Goal: Task Accomplishment & Management: Complete application form

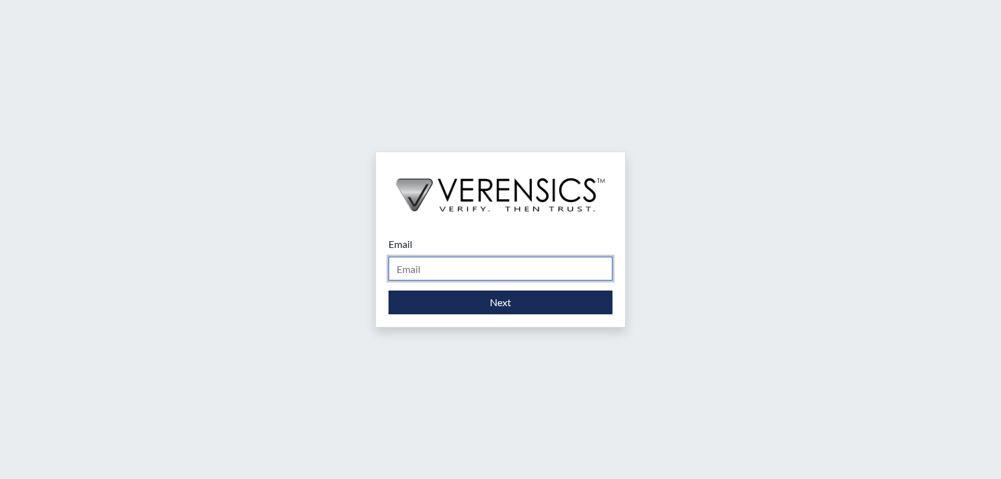
click at [533, 271] on input "Email" at bounding box center [501, 269] width 224 height 24
type input "[PERSON_NAME][EMAIL_ADDRESS][PERSON_NAME][DOMAIN_NAME]"
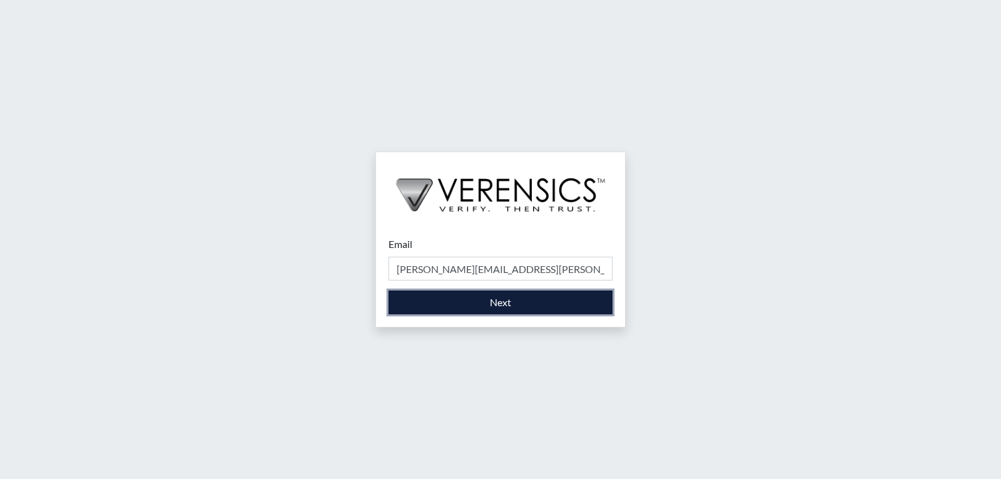
click at [426, 298] on button "Next" at bounding box center [501, 302] width 224 height 24
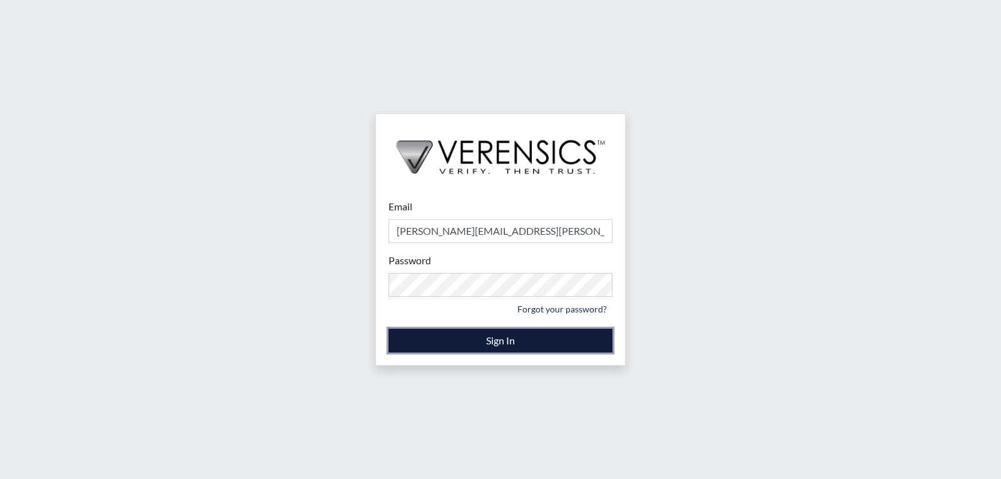
click at [414, 341] on button "Sign In" at bounding box center [501, 340] width 224 height 24
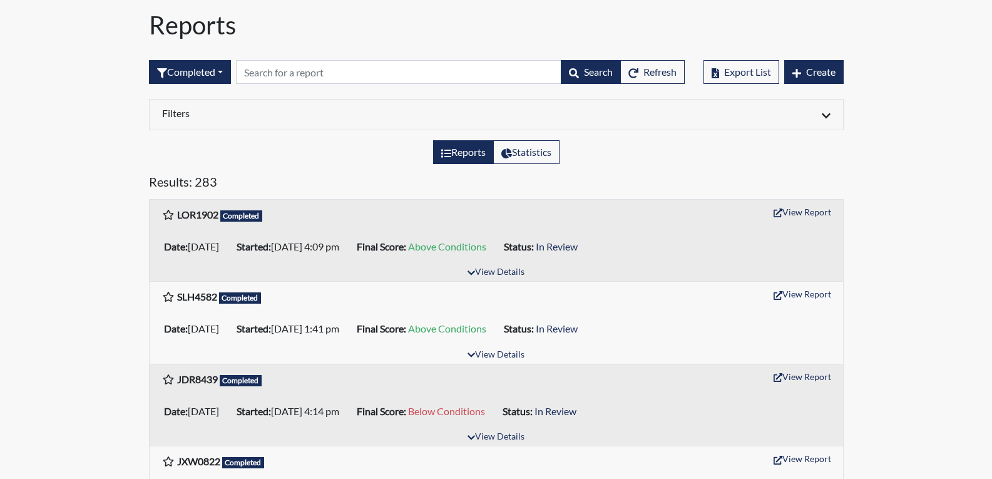
scroll to position [63, 0]
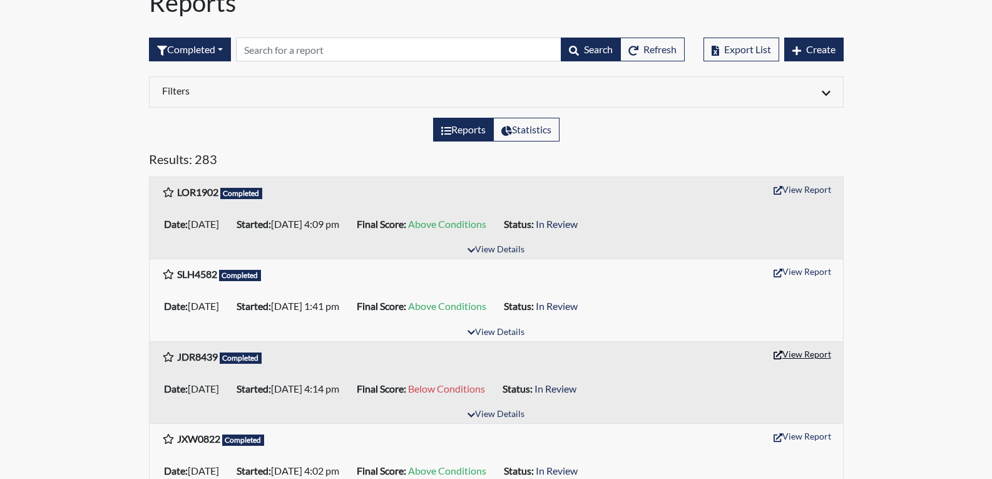
click at [802, 355] on button "View Report" at bounding box center [802, 353] width 69 height 19
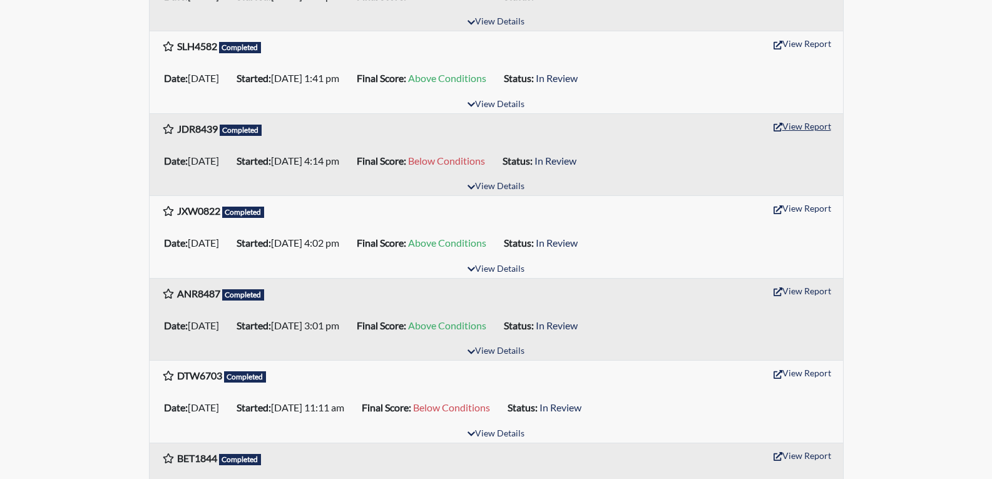
scroll to position [313, 0]
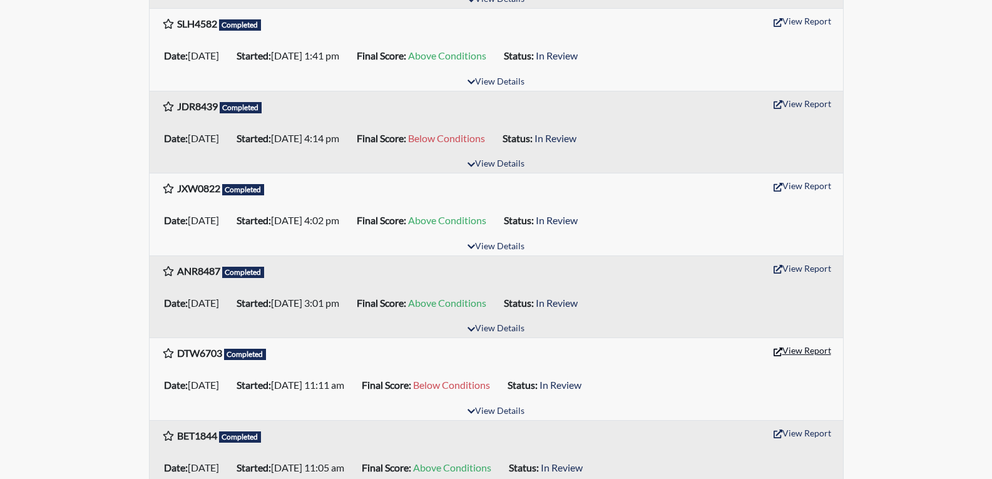
click at [799, 354] on button "View Report" at bounding box center [802, 349] width 69 height 19
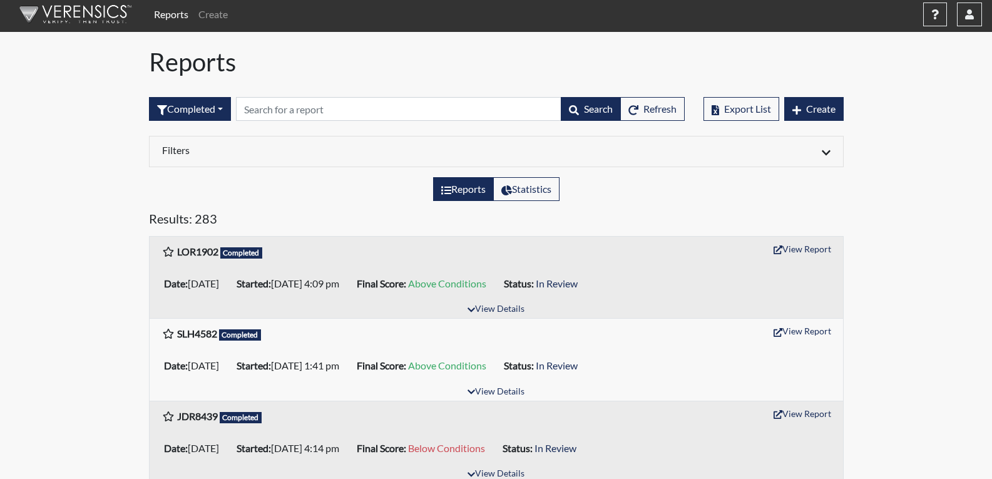
scroll to position [0, 0]
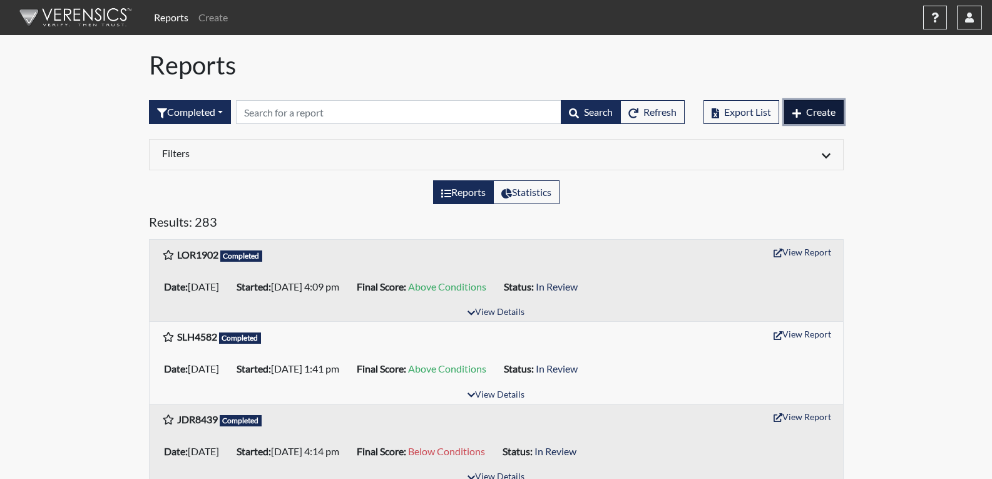
click at [822, 108] on span "Create" at bounding box center [820, 112] width 29 height 12
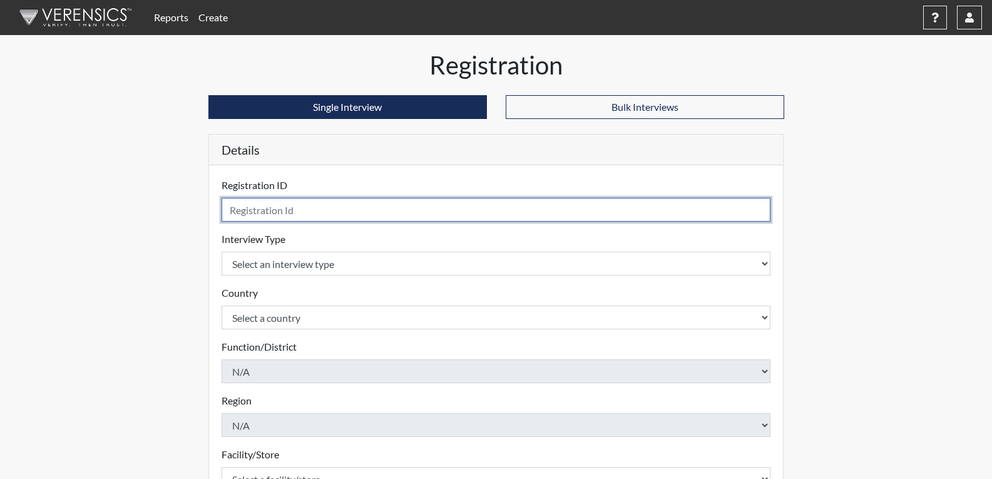
click at [253, 209] on input "text" at bounding box center [495, 210] width 549 height 24
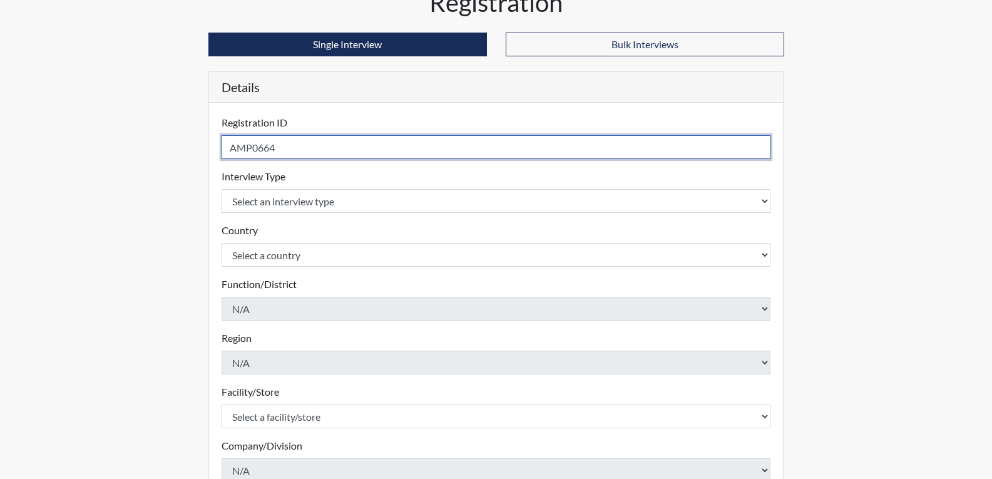
type input "AMP0664"
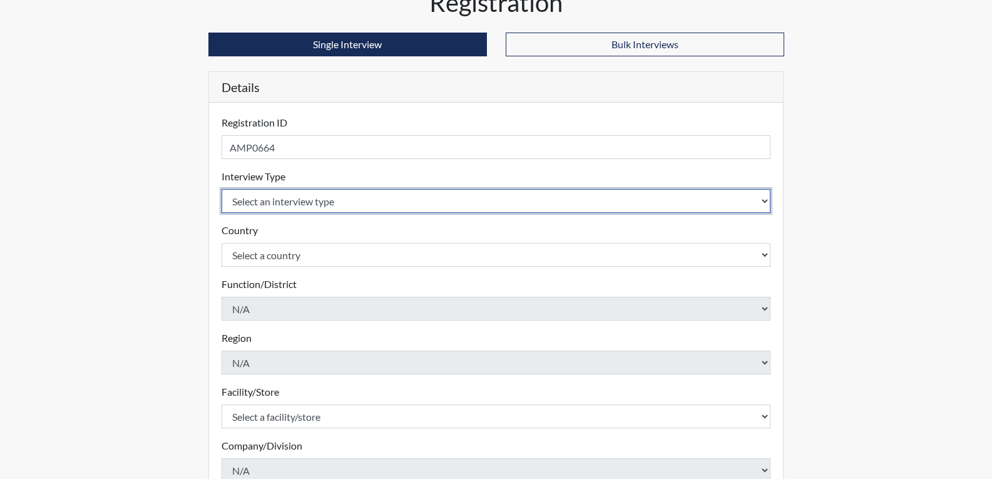
click at [342, 207] on select "Select an interview type Corrections Pre-Employment" at bounding box center [495, 201] width 549 height 24
select select "ff733e93-e1bf-11ea-9c9f-0eff0cf7eb8f"
click at [221, 189] on select "Select an interview type Corrections Pre-Employment" at bounding box center [495, 201] width 549 height 24
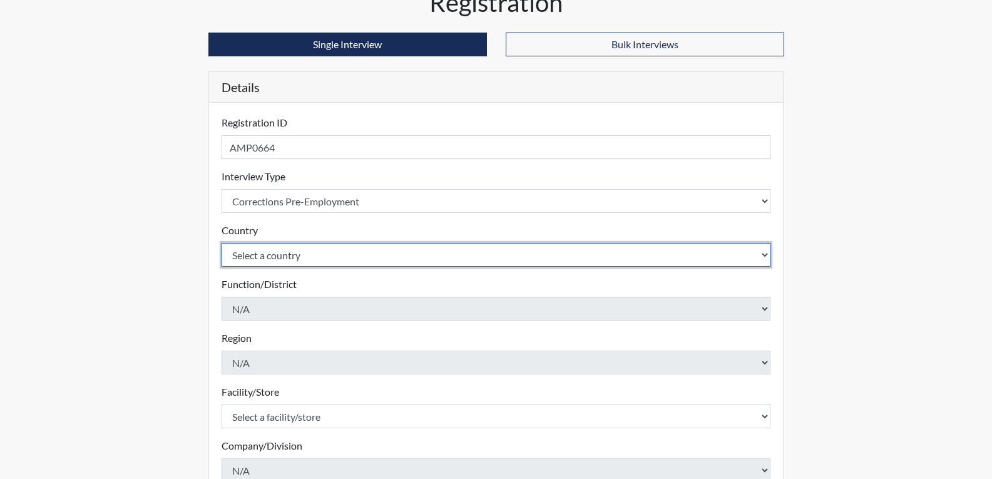
click at [320, 252] on select "Select a country United States Mexico" at bounding box center [495, 255] width 549 height 24
select select "united-states-of-america"
click at [221, 243] on select "Select a country United States Mexico" at bounding box center [495, 255] width 549 height 24
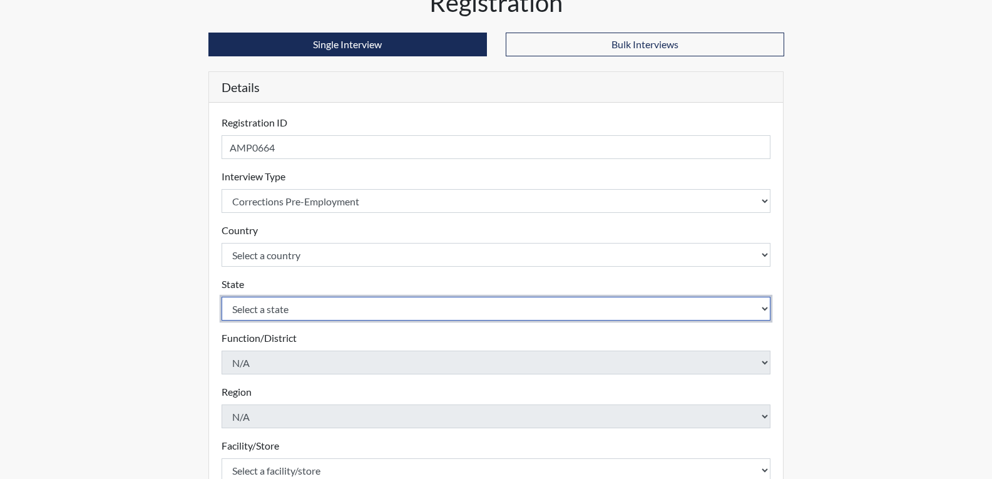
click at [298, 310] on select "Select a state Alabama Alaska Arizona Arkansas California Colorado Connecticut …" at bounding box center [495, 309] width 549 height 24
select select "GA"
click at [221, 297] on select "Select a state Alabama Alaska Arizona Arkansas California Colorado Connecticut …" at bounding box center [495, 309] width 549 height 24
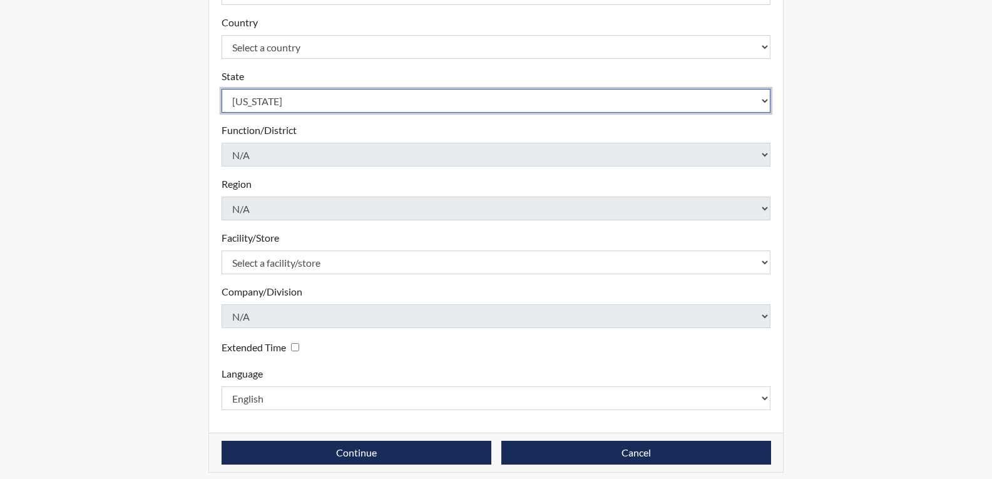
scroll to position [279, 0]
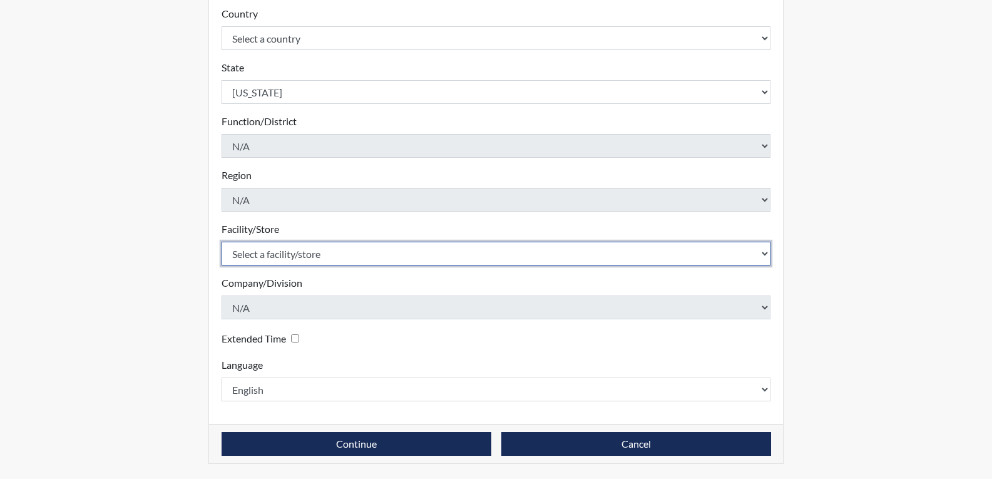
click at [313, 249] on select "Select a facility/store Johnson SP" at bounding box center [495, 254] width 549 height 24
select select "022d70d9-6788-4b21-95d9-d3ba1afe1ec8"
click at [221, 242] on select "Select a facility/store Johnson SP" at bounding box center [495, 254] width 549 height 24
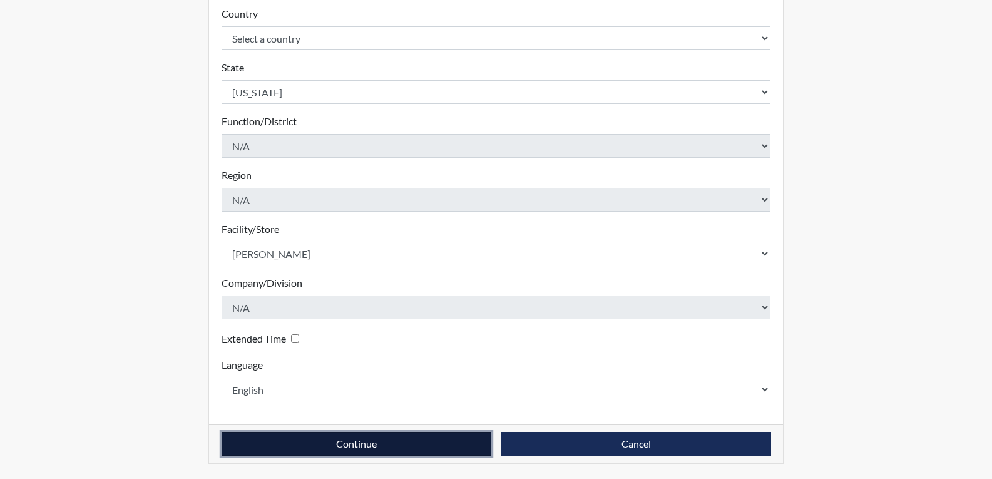
click at [414, 444] on button "Continue" at bounding box center [356, 444] width 270 height 24
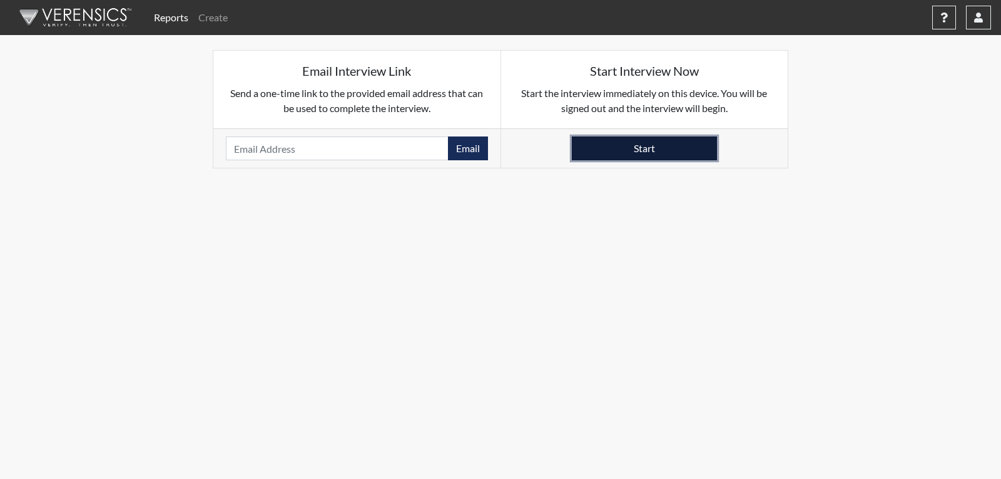
click at [659, 150] on button "Start" at bounding box center [644, 148] width 145 height 24
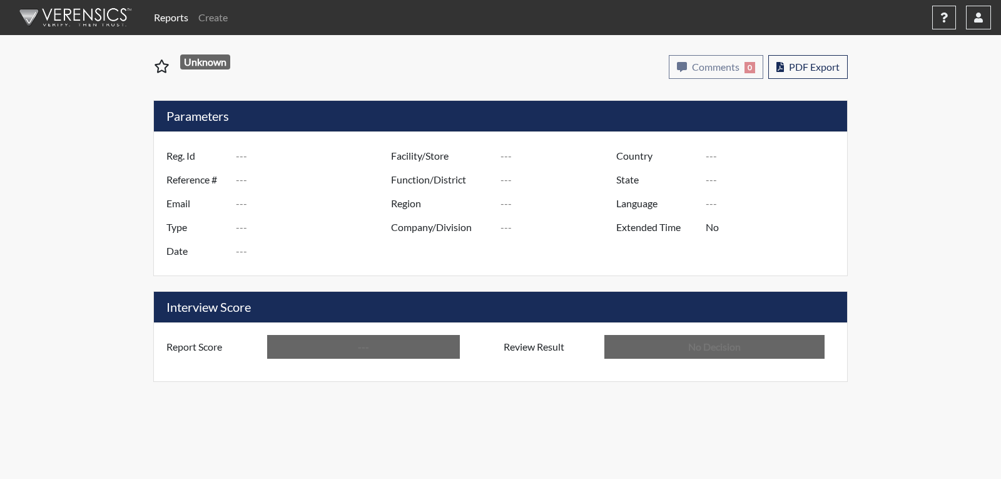
type input "JDR8439"
type input "51063"
type input "---"
type input "Corrections Pre-Employment"
type input "Sep 2, 2025"
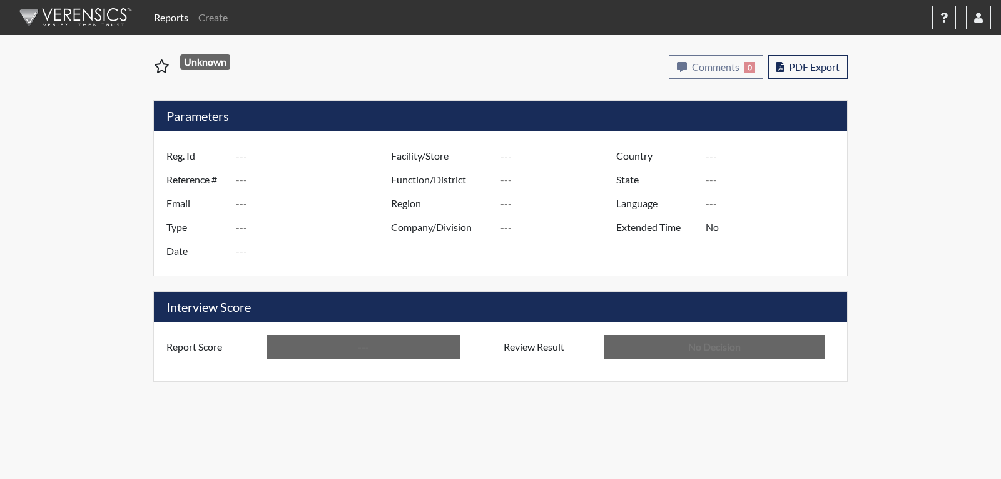
type input "[PERSON_NAME]"
type input "[GEOGRAPHIC_DATA]"
type input "[US_STATE]"
type input "English"
type input "Below Conditions"
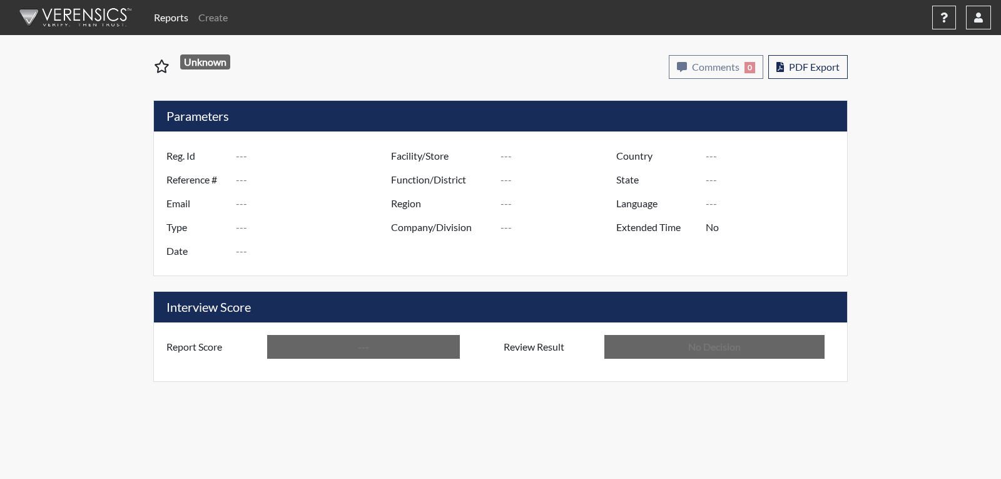
type input "In Review"
type input "DTW6703"
type input "51043"
type input "---"
type input "Corrections Pre-Employment"
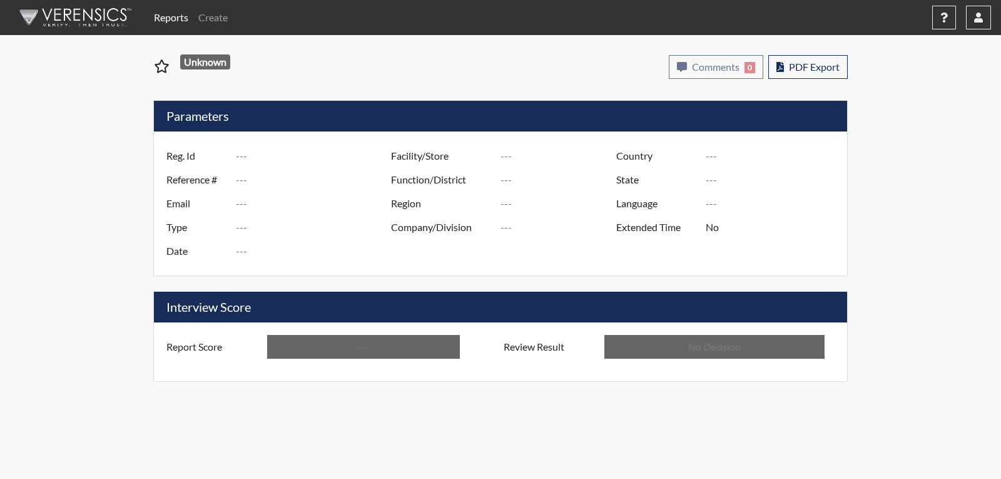
type input "[DATE]"
type input "[PERSON_NAME]"
type input "[GEOGRAPHIC_DATA]"
type input "[US_STATE]"
type input "English"
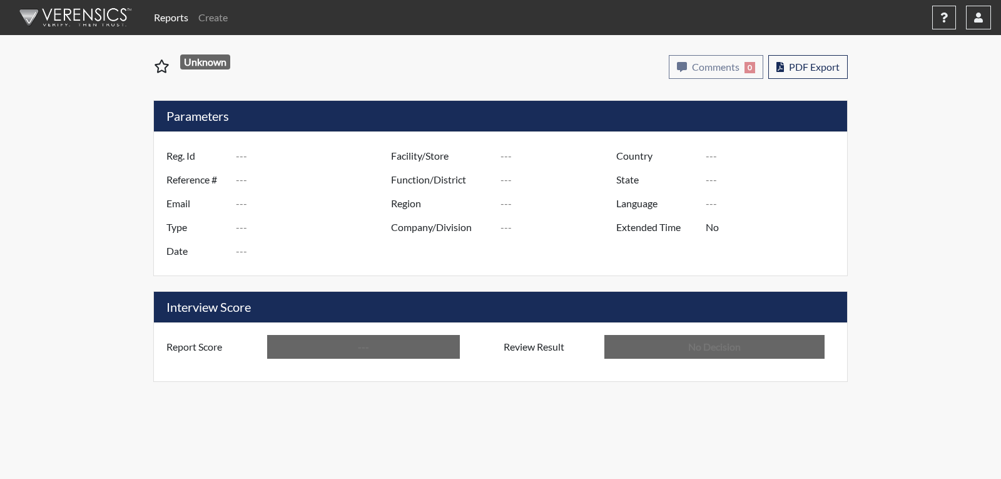
type input "Below Conditions"
type input "In Review"
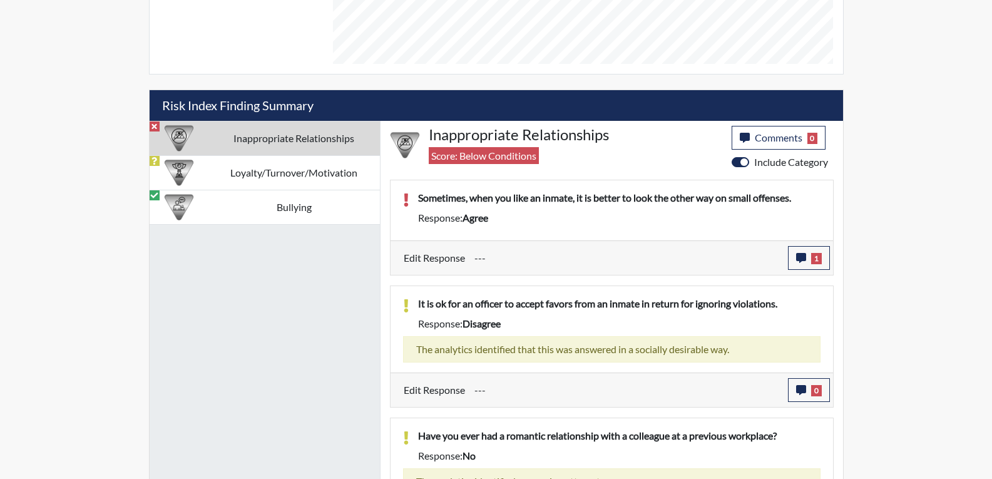
scroll to position [729, 0]
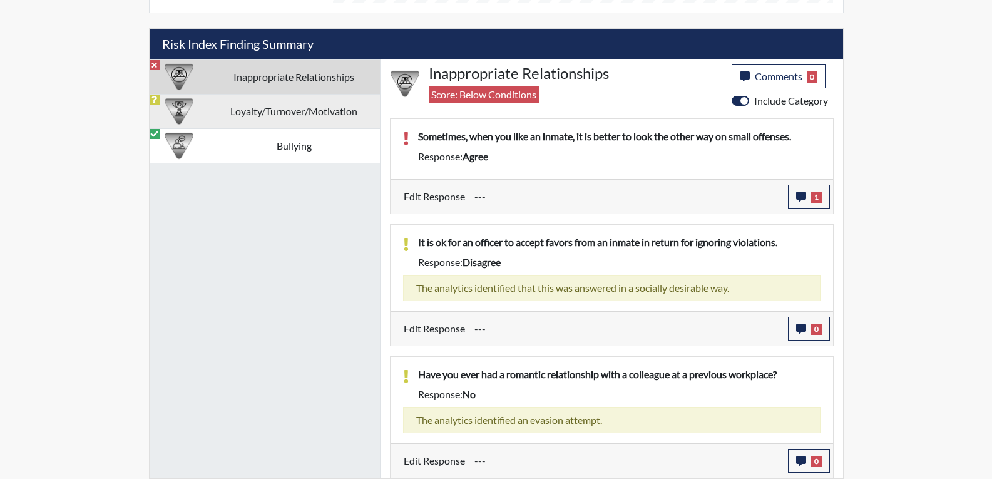
drag, startPoint x: 320, startPoint y: 104, endPoint x: 327, endPoint y: 109, distance: 7.6
click at [321, 106] on td "Loyalty/Turnover/Motivation" at bounding box center [293, 111] width 171 height 34
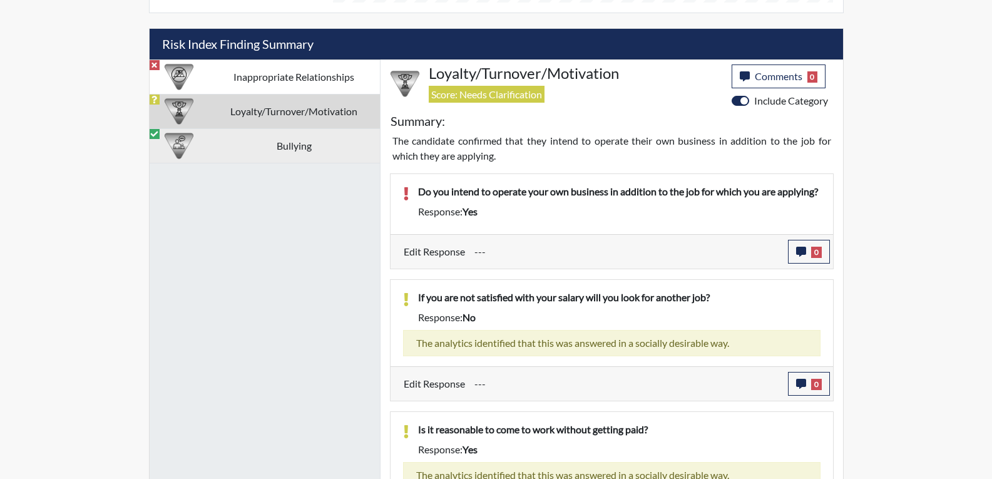
click at [305, 153] on td "Bullying" at bounding box center [293, 145] width 171 height 34
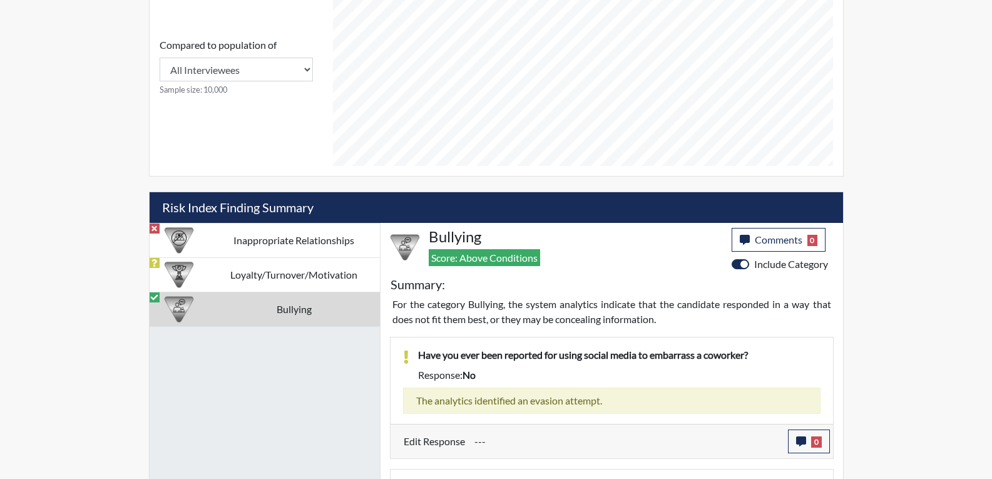
scroll to position [428, 0]
